Goal: Navigation & Orientation: Find specific page/section

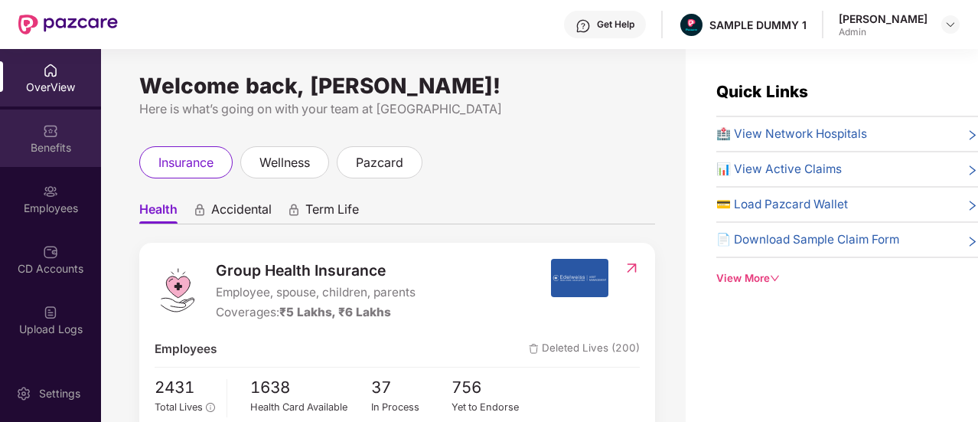
click at [21, 145] on div "Benefits" at bounding box center [50, 147] width 101 height 15
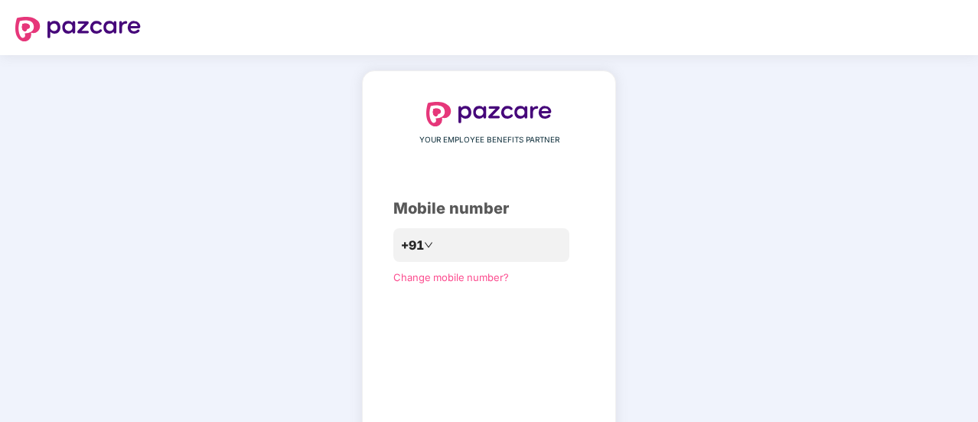
click at [236, 119] on div "YOUR EMPLOYEE BENEFITS PARTNER Mobile number +91 Change mobile number? Send OTP" at bounding box center [489, 281] width 978 height 452
click at [450, 233] on input "number" at bounding box center [500, 245] width 126 height 24
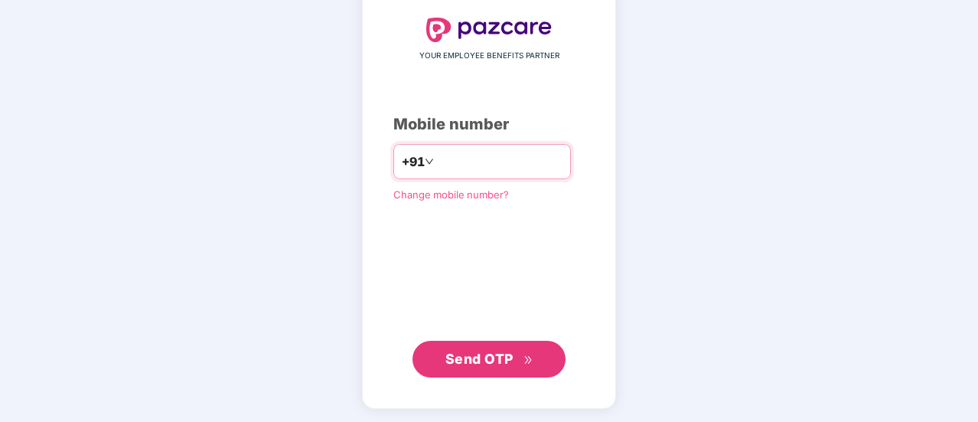
type input "**********"
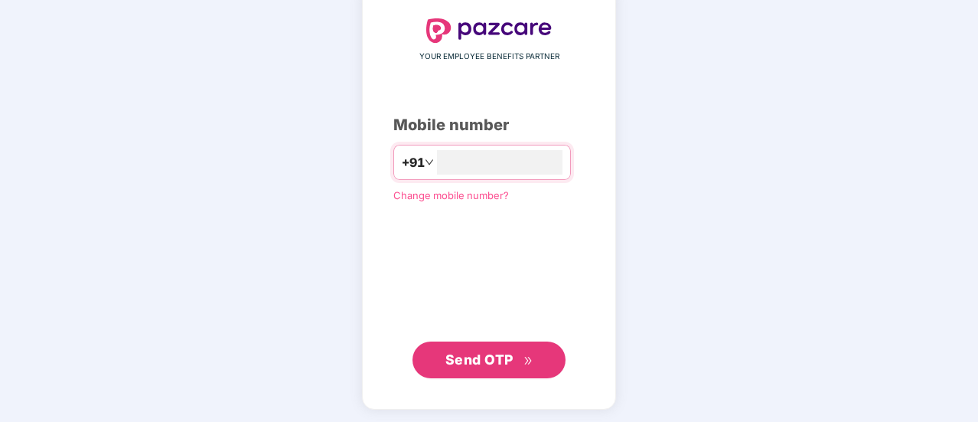
click at [486, 351] on span "Send OTP" at bounding box center [479, 359] width 68 height 16
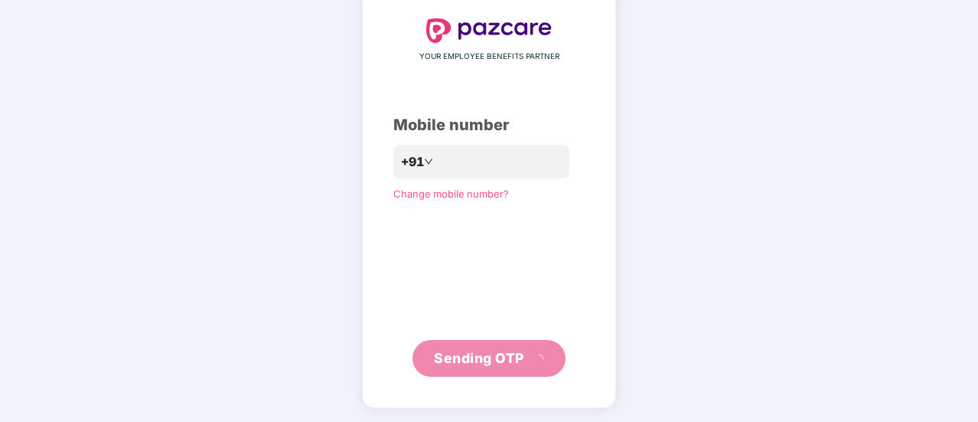
scroll to position [77, 0]
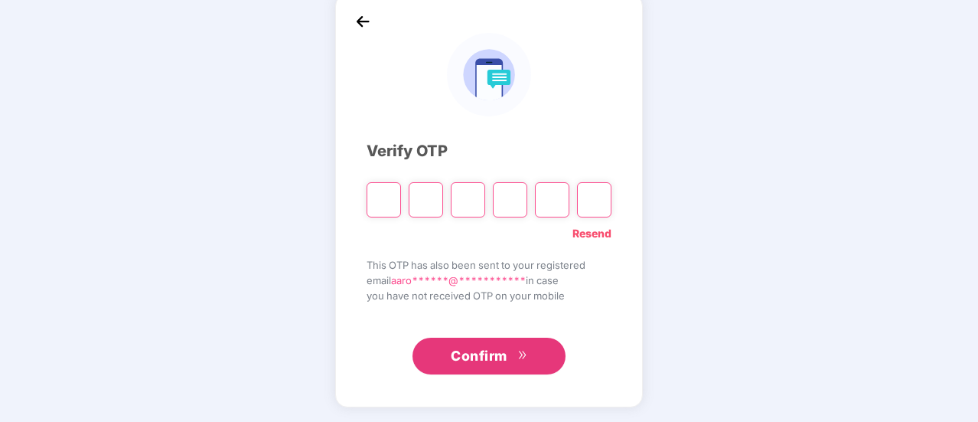
type input "*"
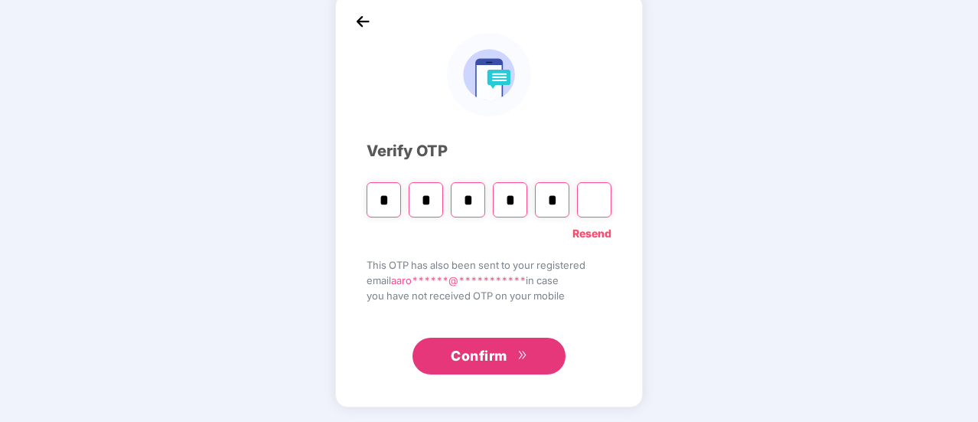
type input "*"
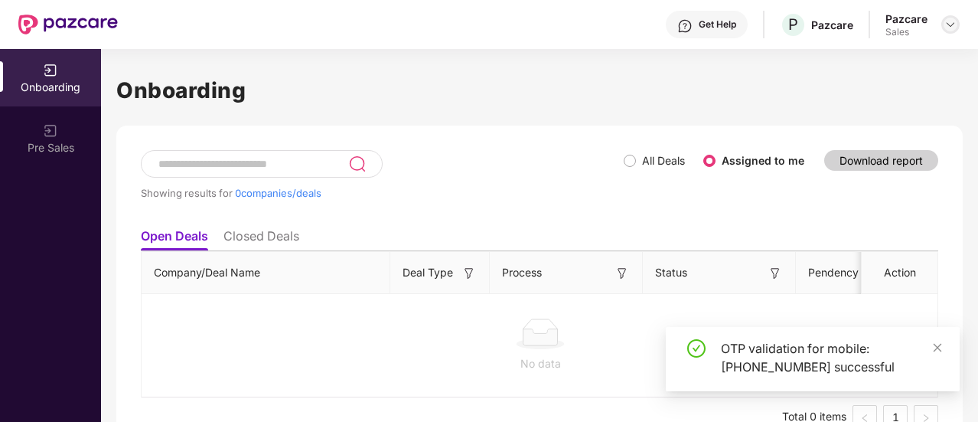
click at [950, 28] on img at bounding box center [950, 24] width 12 height 12
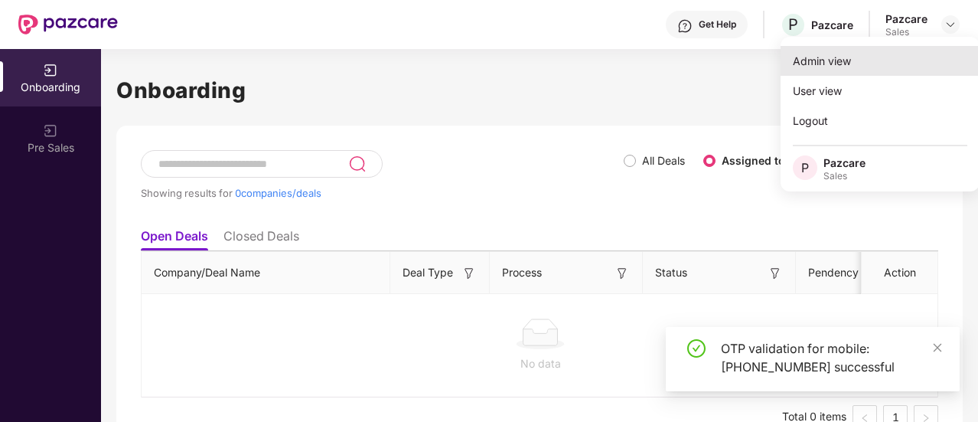
click at [843, 68] on div "Admin view" at bounding box center [880, 61] width 199 height 30
